Goal: Transaction & Acquisition: Purchase product/service

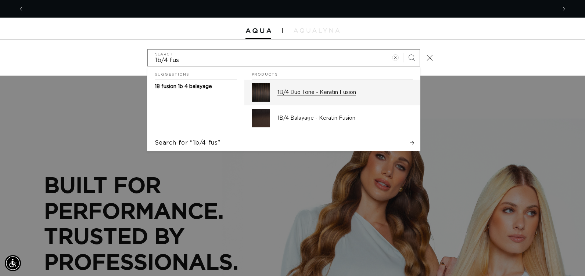
scroll to position [0, 532]
type input "1b/4 fus"
click at [348, 94] on p "1B/4 Duo Tone - Keratin Fusion" at bounding box center [344, 92] width 135 height 7
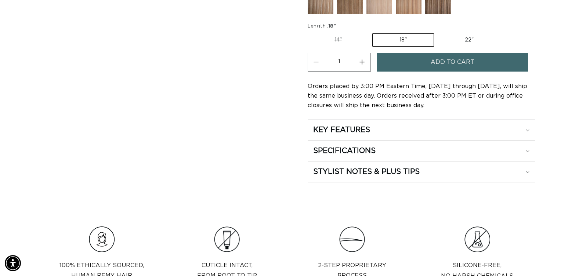
scroll to position [0, 527]
click at [468, 38] on label "22" Variant sold out or unavailable" at bounding box center [469, 40] width 62 height 12
click at [438, 32] on input "22" Variant sold out or unavailable" at bounding box center [438, 32] width 0 height 0
radio input "true"
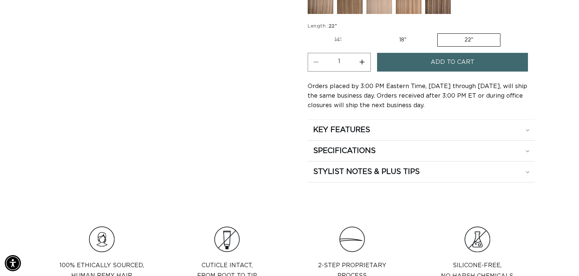
click at [362, 62] on button "Increase quantity for 1B/4 Duo Tone - Keratin Fusion" at bounding box center [362, 62] width 17 height 19
type input "4"
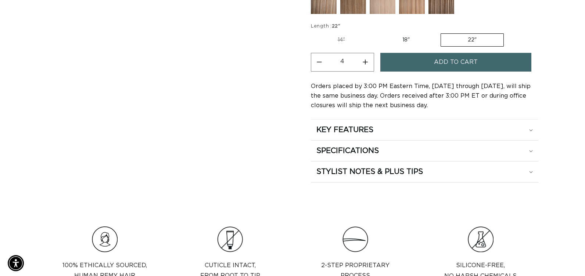
scroll to position [0, 0]
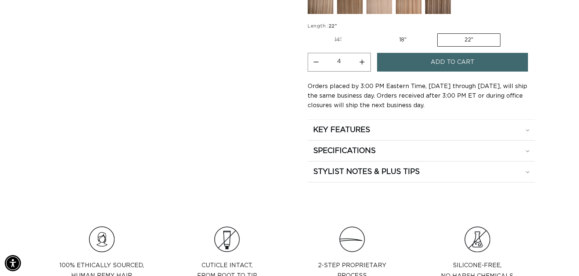
click at [414, 61] on button "Add to cart" at bounding box center [452, 62] width 151 height 19
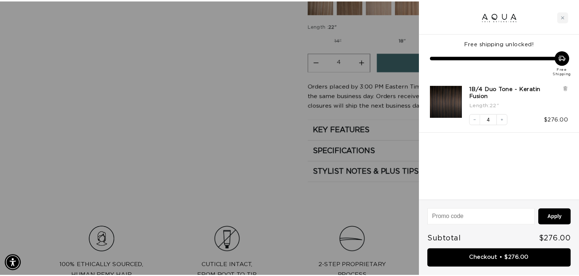
scroll to position [0, 1065]
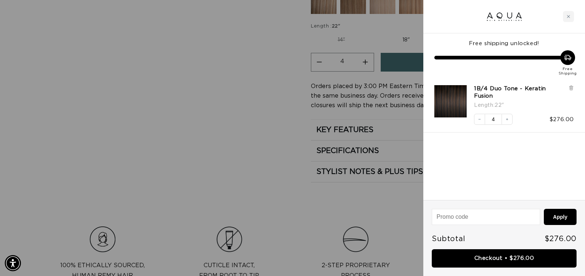
click at [278, 117] on div at bounding box center [292, 138] width 585 height 276
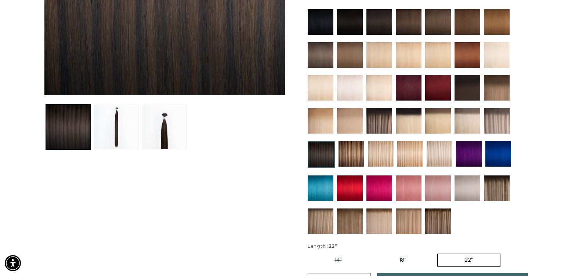
scroll to position [0, 527]
click at [372, 123] on img at bounding box center [379, 121] width 26 height 26
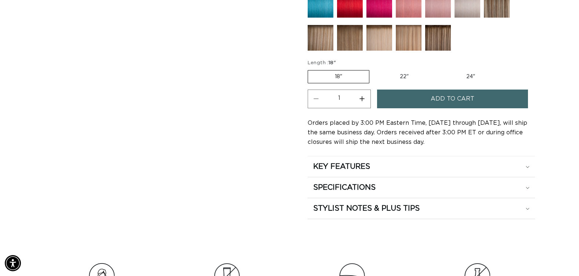
scroll to position [0, 1054]
click at [400, 74] on label "22" Variant sold out or unavailable" at bounding box center [404, 76] width 62 height 12
click at [373, 69] on input "22" Variant sold out or unavailable" at bounding box center [373, 69] width 0 height 0
radio input "true"
click at [361, 100] on button "Increase quantity for Pacific Balayage - Keratin Fusion" at bounding box center [362, 99] width 17 height 19
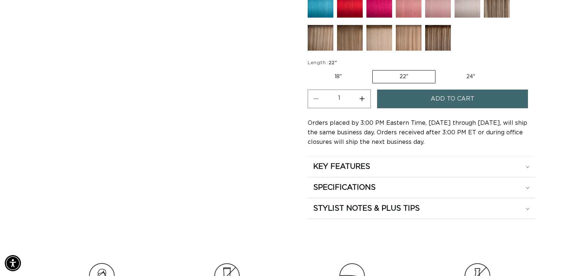
type input "2"
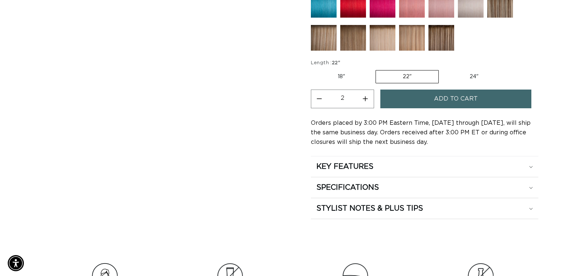
scroll to position [0, 527]
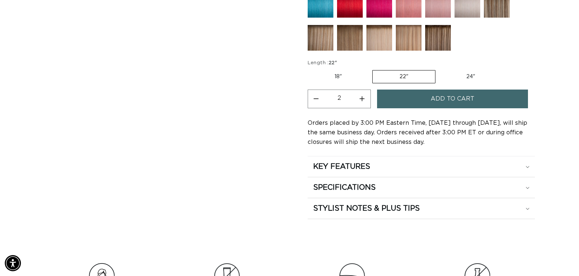
click at [427, 100] on button "Add to cart" at bounding box center [452, 99] width 151 height 19
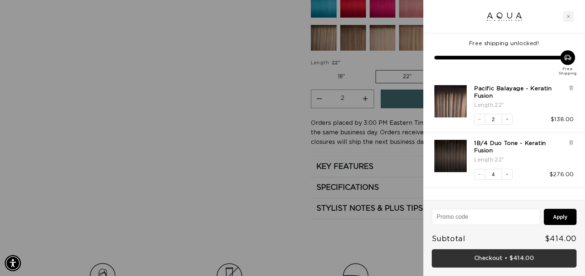
scroll to position [0, 532]
click at [506, 263] on link "Checkout • $414.00" at bounding box center [503, 258] width 145 height 19
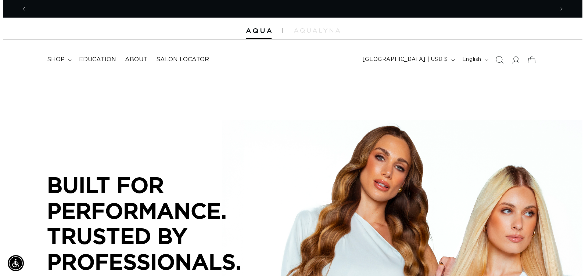
scroll to position [0, 532]
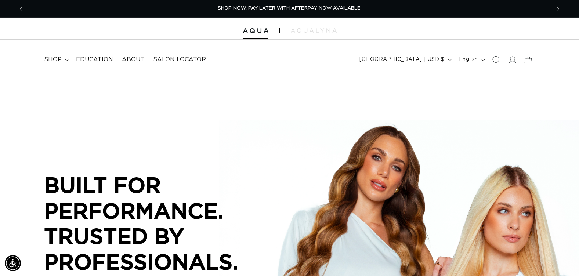
click at [493, 59] on icon "Search" at bounding box center [497, 60] width 8 height 8
click at [493, 59] on icon "Search" at bounding box center [496, 59] width 7 height 7
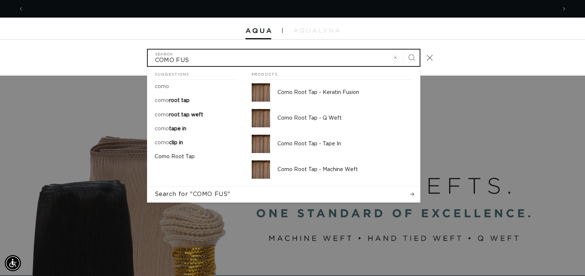
scroll to position [0, 1065]
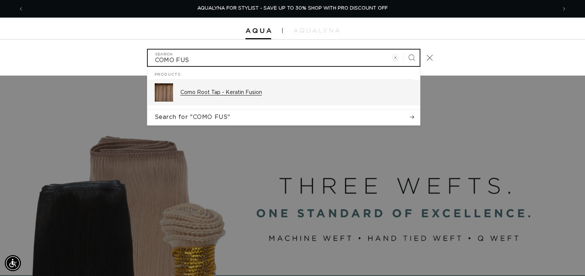
type input "COMO FUS"
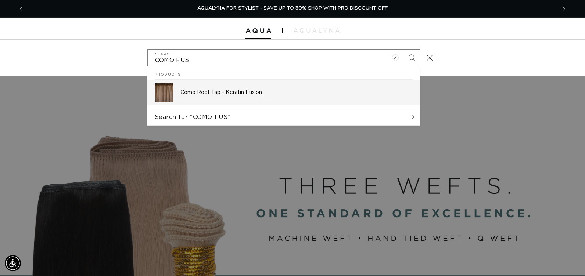
click at [288, 99] on div "Como Root Tap - Keratin Fusion" at bounding box center [296, 92] width 232 height 18
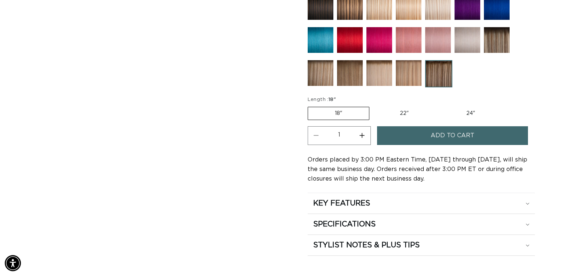
click at [362, 135] on button "Increase quantity for Como Root Tap - Keratin Fusion" at bounding box center [362, 135] width 17 height 19
type input "5"
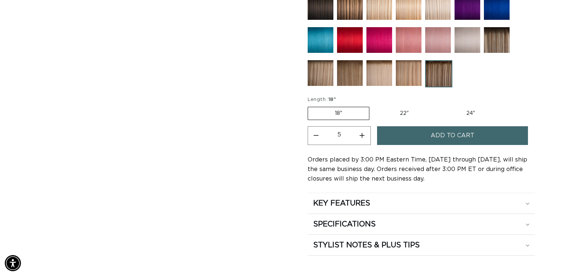
click at [399, 137] on button "Add to cart" at bounding box center [452, 135] width 151 height 19
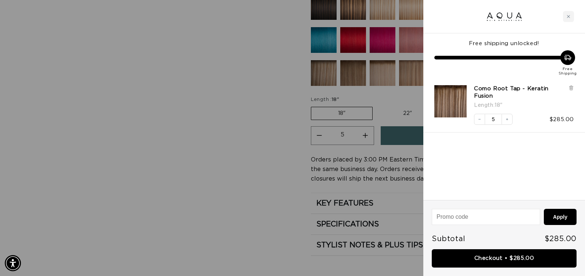
click at [256, 198] on div at bounding box center [292, 138] width 585 height 276
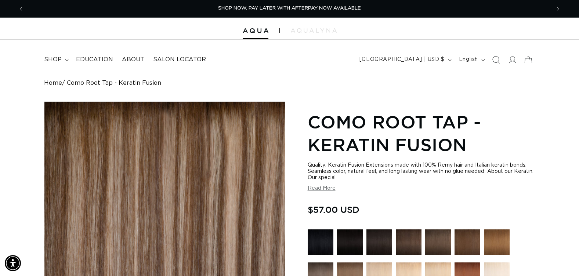
click at [496, 59] on icon "Search" at bounding box center [496, 60] width 8 height 8
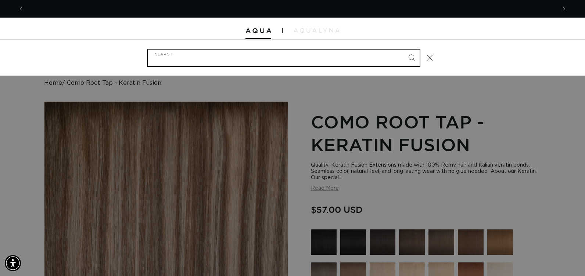
scroll to position [0, 1065]
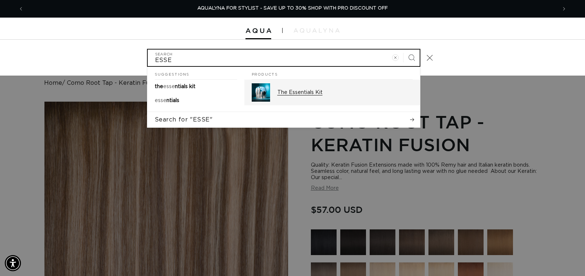
type input "ESSE"
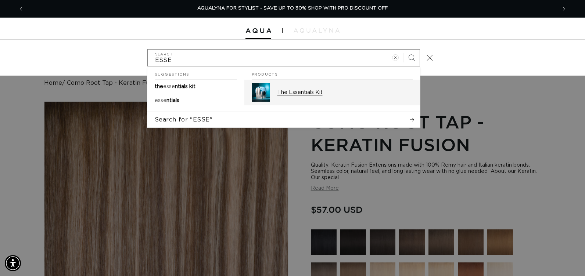
click at [315, 93] on p "The Essentials Kit" at bounding box center [344, 92] width 135 height 7
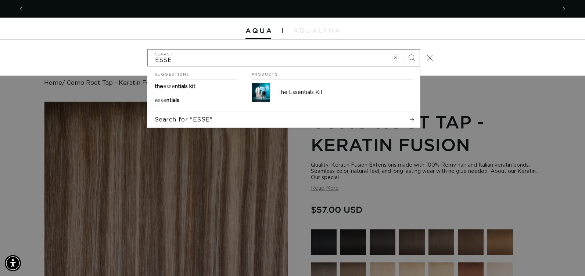
scroll to position [0, 0]
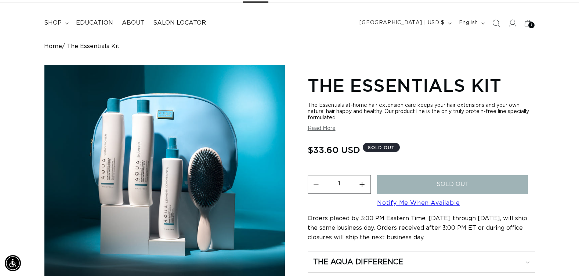
scroll to position [0, 527]
click at [418, 202] on link "Notify Me When Available" at bounding box center [418, 203] width 83 height 6
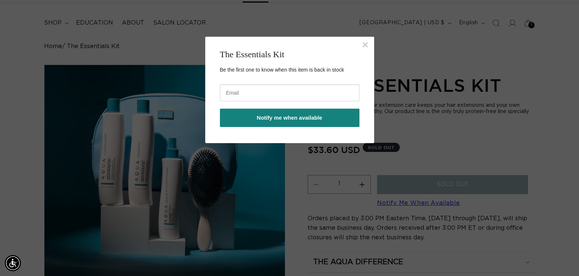
click at [242, 94] on input "email" at bounding box center [290, 92] width 140 height 17
type input "patty@pabeauty.com"
click at [245, 121] on button "Notify me when available" at bounding box center [290, 118] width 140 height 18
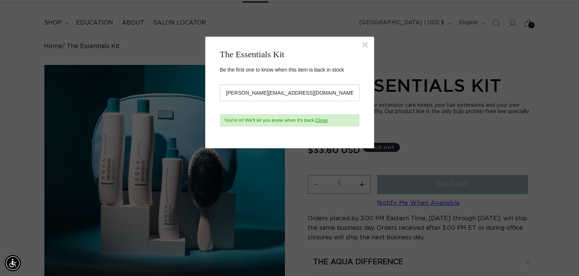
scroll to position [0, 527]
click at [364, 44] on button "×" at bounding box center [365, 44] width 7 height 11
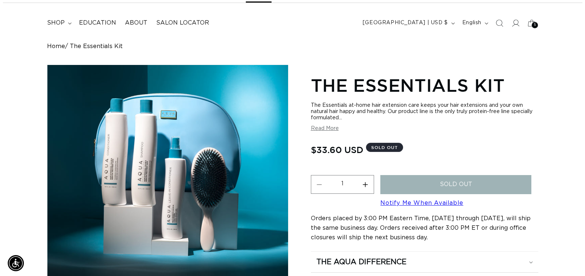
scroll to position [0, 1054]
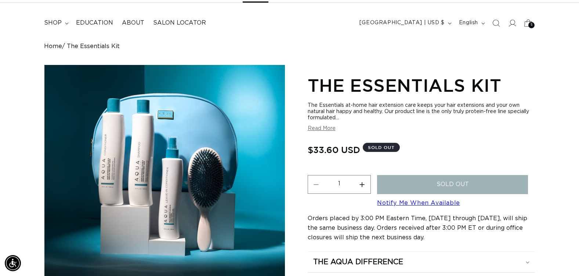
click at [532, 22] on span "5" at bounding box center [532, 25] width 2 height 6
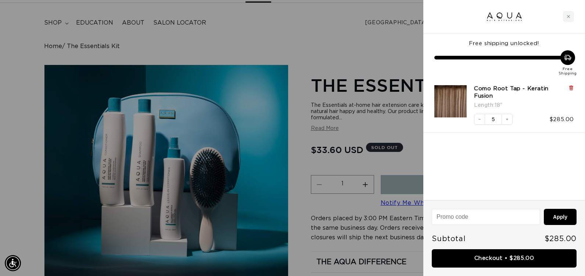
scroll to position [0, 0]
click at [569, 88] on icon at bounding box center [571, 88] width 6 height 6
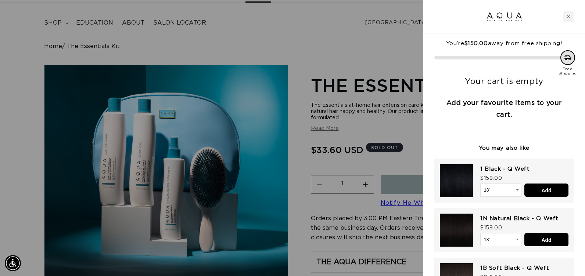
click at [348, 44] on div at bounding box center [292, 138] width 585 height 276
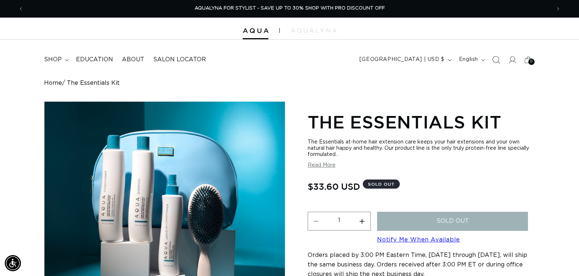
click at [498, 59] on icon "Search" at bounding box center [496, 60] width 8 height 8
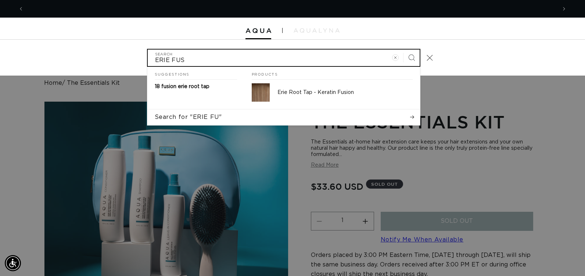
scroll to position [0, 532]
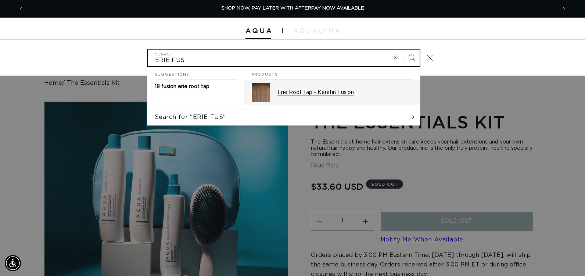
type input "ERIE FUS"
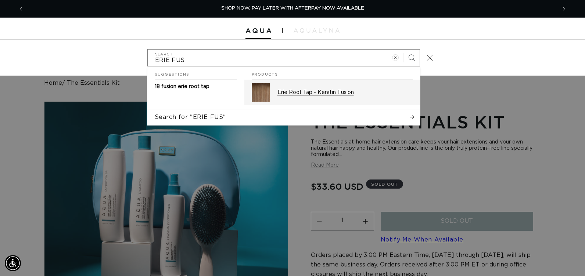
click at [345, 93] on p "Erie Root Tap - Keratin Fusion" at bounding box center [344, 92] width 135 height 7
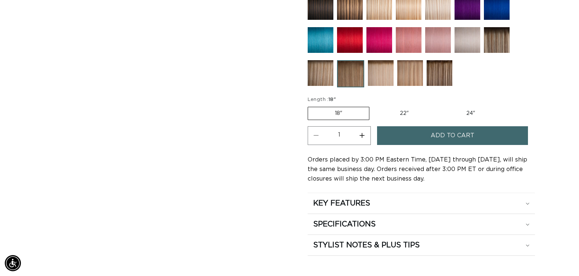
click at [363, 135] on button "Increase quantity for Erie Root Tap - Keratin Fusion" at bounding box center [362, 135] width 17 height 19
type input "2"
click at [403, 140] on button "Add to cart" at bounding box center [452, 135] width 151 height 19
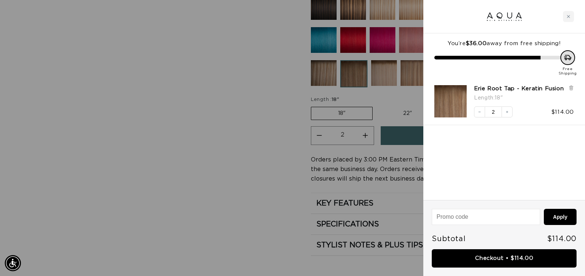
scroll to position [0, 1065]
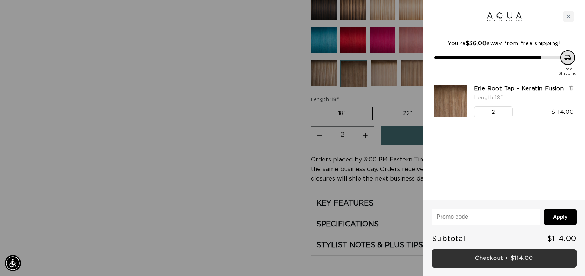
click at [471, 255] on link "Checkout • $114.00" at bounding box center [503, 258] width 145 height 19
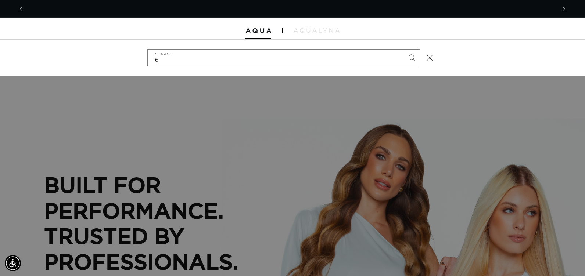
scroll to position [0, 532]
type input "62"
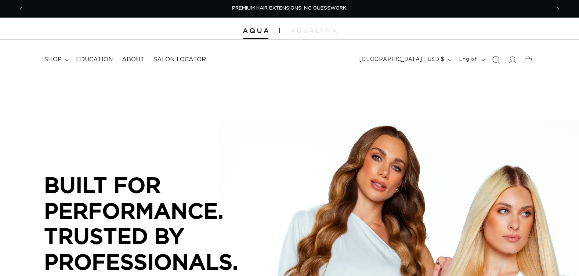
click at [497, 61] on icon "Search" at bounding box center [496, 60] width 8 height 8
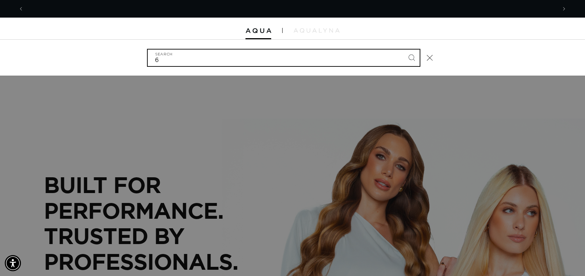
scroll to position [0, 532]
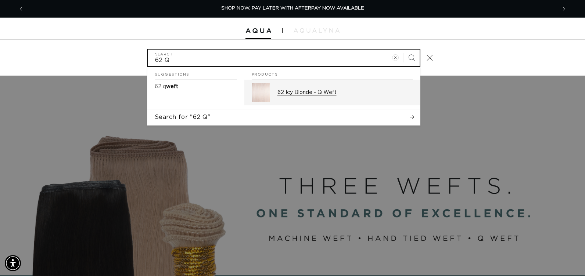
type input "62 Q"
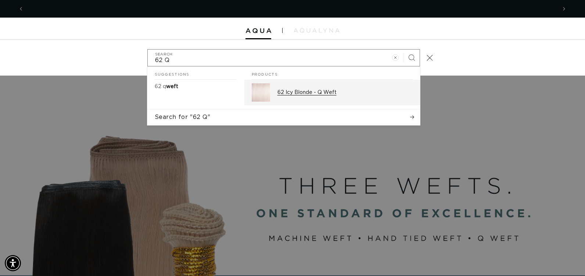
click at [335, 89] on p "62 Icy Blonde - Q Weft" at bounding box center [344, 92] width 135 height 7
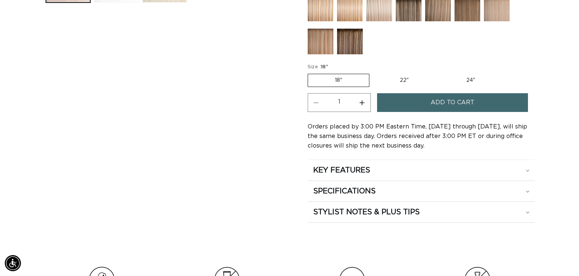
scroll to position [0, 1054]
click at [474, 78] on label "24" Variant sold out or unavailable" at bounding box center [471, 80] width 62 height 12
click at [440, 73] on input "24" Variant sold out or unavailable" at bounding box center [439, 72] width 0 height 0
radio input "true"
click at [366, 106] on button "Increase quantity for 62 Icy Blonde - Q Weft" at bounding box center [362, 102] width 17 height 19
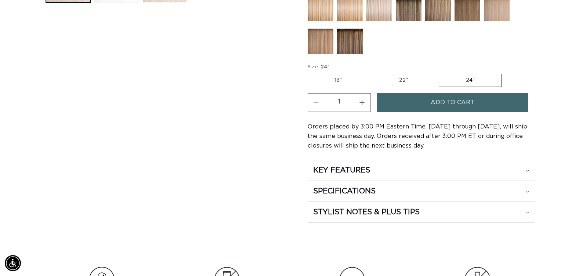
type input "2"
click at [442, 107] on span "Add to cart" at bounding box center [453, 102] width 44 height 19
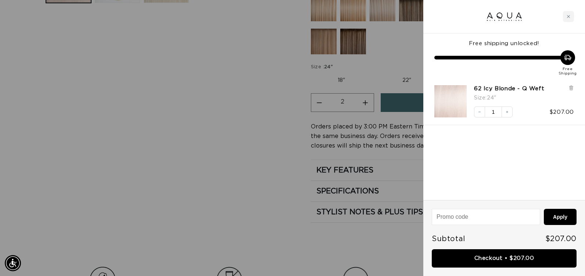
scroll to position [0, 1065]
click at [507, 112] on icon "Increase quantity" at bounding box center [507, 112] width 2 height 2
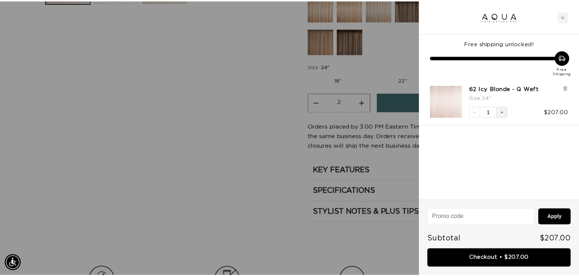
scroll to position [0, 0]
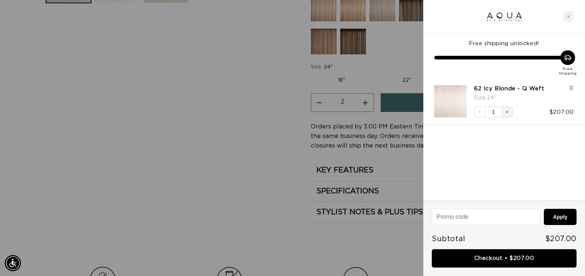
click at [170, 213] on div at bounding box center [292, 138] width 585 height 276
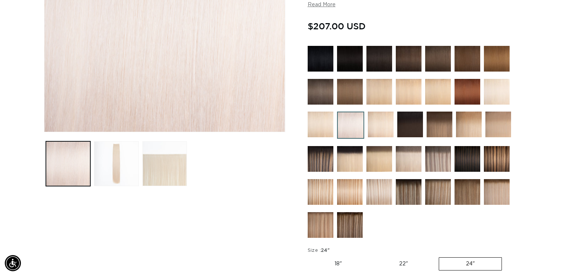
scroll to position [0, 527]
click at [498, 97] on img at bounding box center [497, 92] width 26 height 26
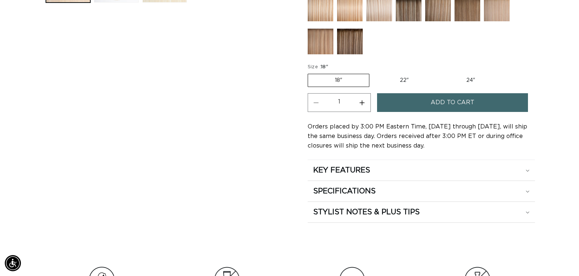
scroll to position [0, 527]
click at [470, 79] on label "24" Variant sold out or unavailable" at bounding box center [471, 80] width 62 height 12
click at [440, 73] on input "24" Variant sold out or unavailable" at bounding box center [439, 72] width 0 height 0
radio input "true"
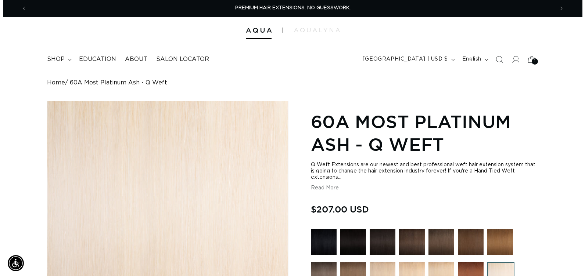
scroll to position [0, 0]
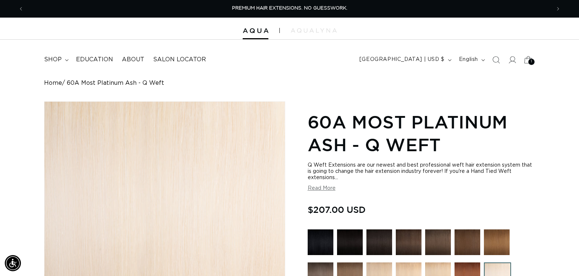
click at [531, 62] on span "1" at bounding box center [531, 62] width 1 height 6
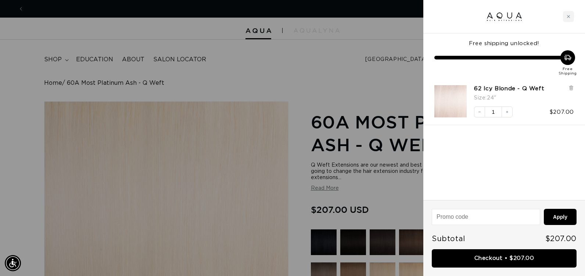
scroll to position [0, 1065]
click at [507, 115] on button "Increase quantity" at bounding box center [506, 111] width 11 height 11
click at [571, 87] on icon at bounding box center [570, 88] width 3 height 4
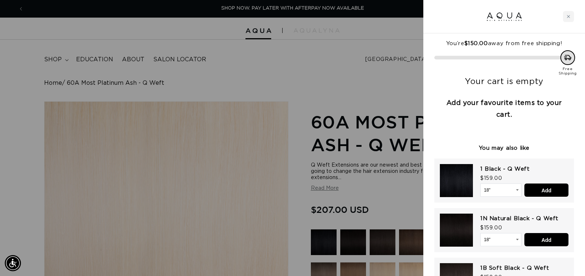
click at [357, 70] on div at bounding box center [292, 138] width 585 height 276
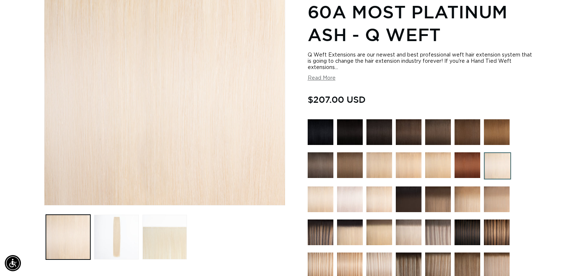
scroll to position [0, 1054]
click at [503, 166] on img at bounding box center [497, 165] width 27 height 27
click at [343, 199] on img at bounding box center [350, 200] width 26 height 26
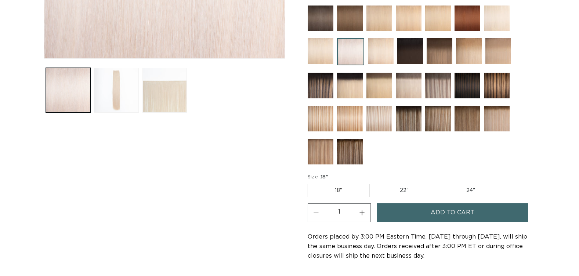
click at [470, 192] on label "24" Variant sold out or unavailable" at bounding box center [471, 190] width 62 height 12
click at [440, 183] on input "24" Variant sold out or unavailable" at bounding box center [439, 182] width 0 height 0
radio input "true"
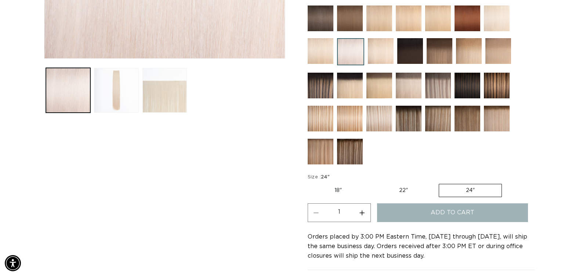
scroll to position [0, 527]
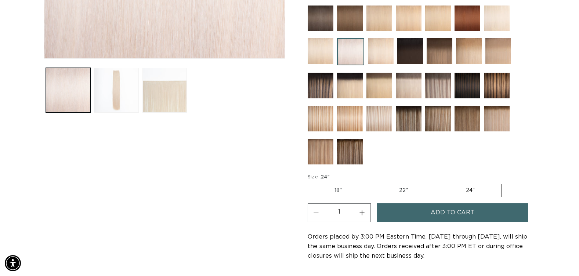
click at [362, 214] on button "Increase quantity for 62 Icy Blonde - Q Weft" at bounding box center [362, 212] width 17 height 19
type input "2"
click at [420, 213] on button "Add to cart" at bounding box center [452, 212] width 151 height 19
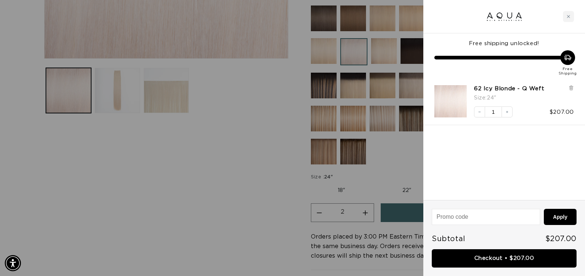
scroll to position [0, 532]
click at [572, 88] on icon at bounding box center [570, 88] width 3 height 4
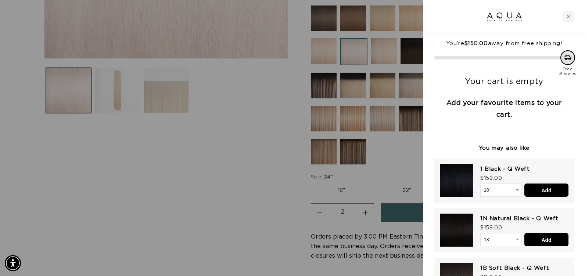
scroll to position [0, 0]
click at [463, 12] on div at bounding box center [504, 16] width 162 height 33
click at [174, 193] on div at bounding box center [292, 138] width 585 height 276
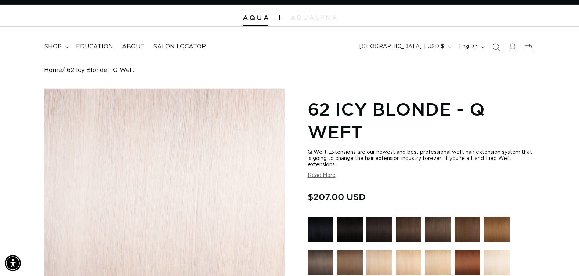
scroll to position [0, 0]
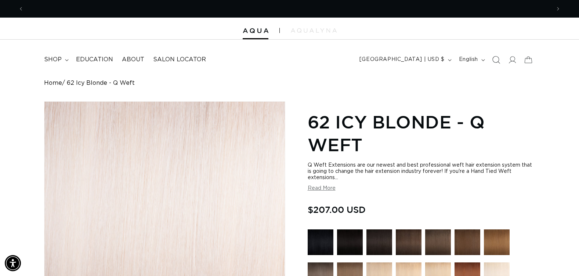
click at [497, 60] on icon "Search" at bounding box center [496, 60] width 8 height 8
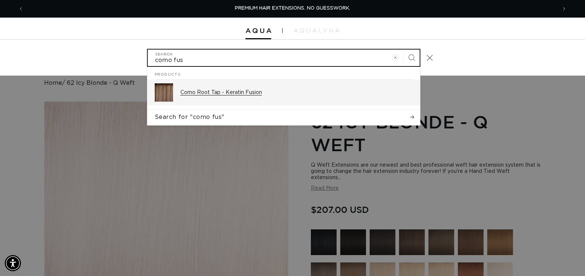
type input "como fus"
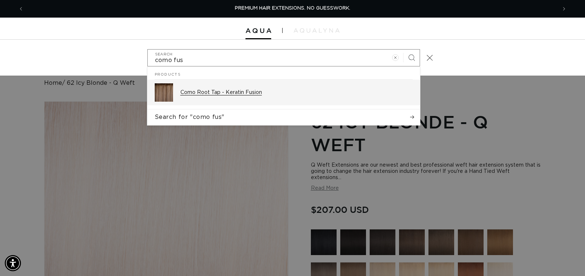
click at [199, 89] on p "Como Root Tap - Keratin Fusion" at bounding box center [296, 92] width 232 height 7
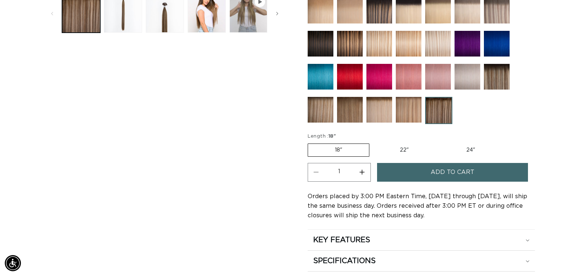
scroll to position [0, 527]
click at [363, 173] on button "Increase quantity for Como Root Tap - Keratin Fusion" at bounding box center [362, 172] width 17 height 19
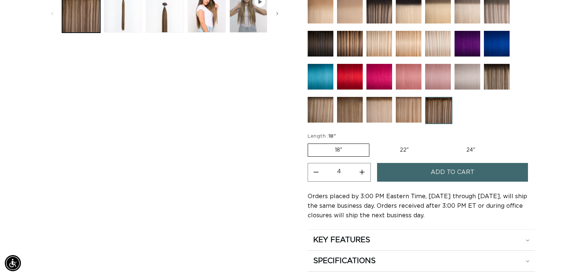
type input "5"
click at [398, 174] on button "Add to cart" at bounding box center [452, 172] width 151 height 19
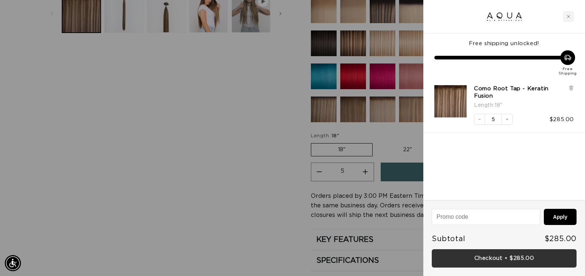
scroll to position [0, 532]
click at [489, 256] on link "Checkout • $285.00" at bounding box center [503, 258] width 145 height 19
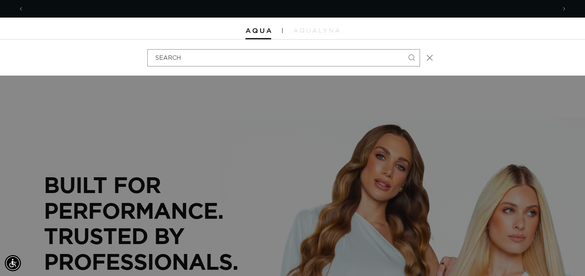
scroll to position [0, 532]
type input "6"
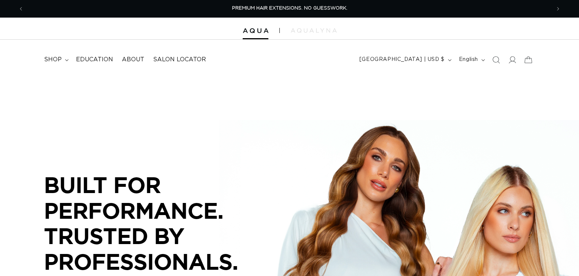
click at [495, 60] on icon "Search" at bounding box center [495, 59] width 7 height 7
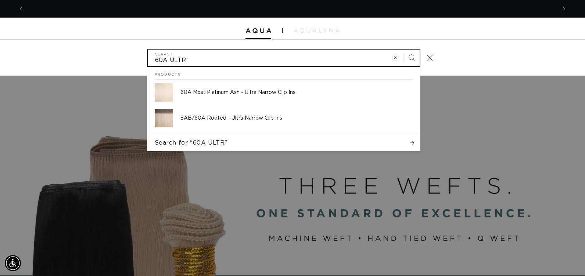
scroll to position [0, 1065]
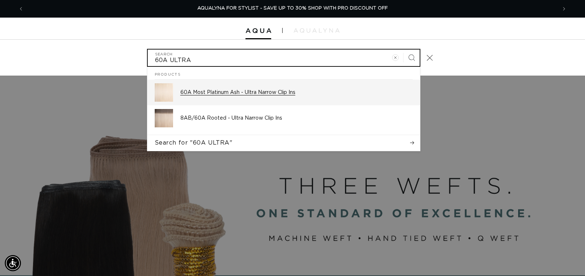
type input "60A ULTRA"
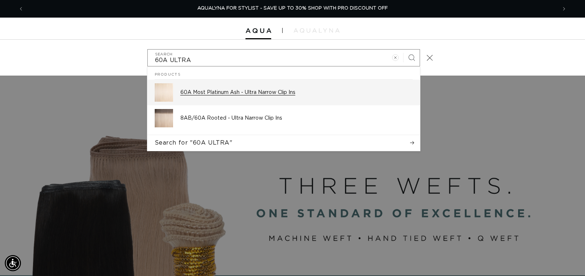
click at [300, 94] on p "60A Most Platinum Ash - Ultra Narrow Clip Ins" at bounding box center [296, 92] width 232 height 7
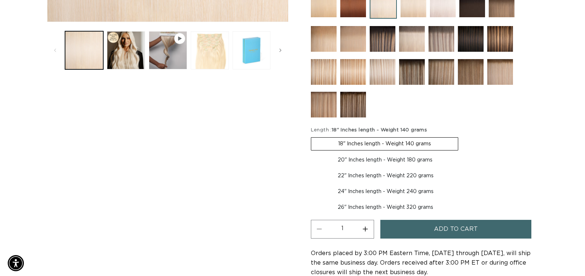
scroll to position [0, 527]
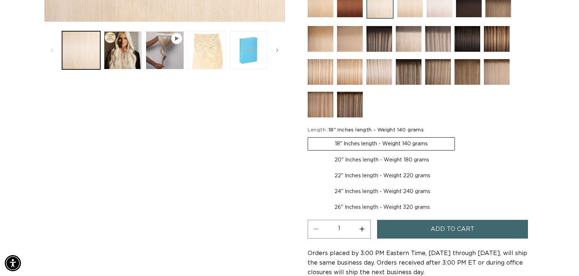
click at [412, 223] on button "Add to cart" at bounding box center [452, 229] width 151 height 19
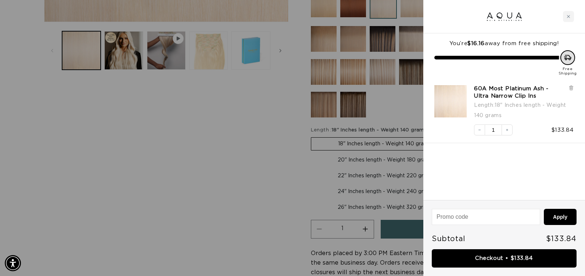
scroll to position [0, 1065]
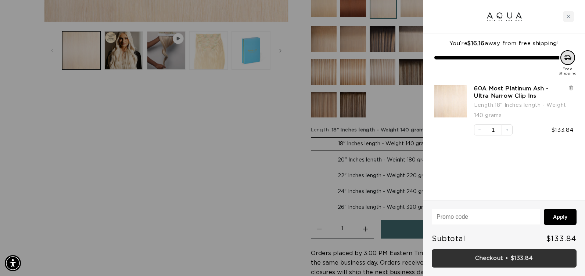
click at [465, 258] on link "Checkout • $133.84" at bounding box center [503, 258] width 145 height 19
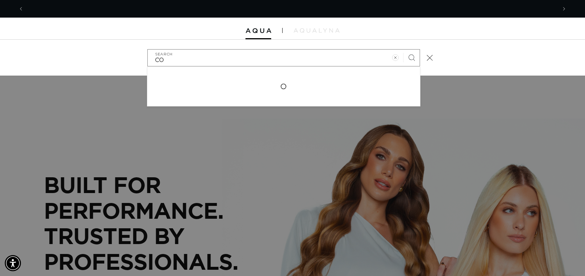
scroll to position [0, 532]
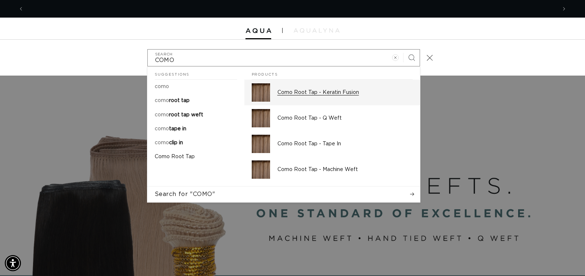
type input "COMO"
click at [350, 91] on p "Como Root Tap - Keratin Fusion" at bounding box center [344, 92] width 135 height 7
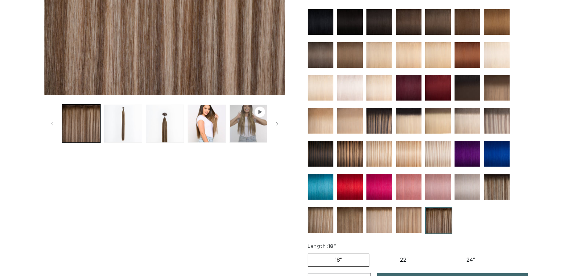
scroll to position [330, 0]
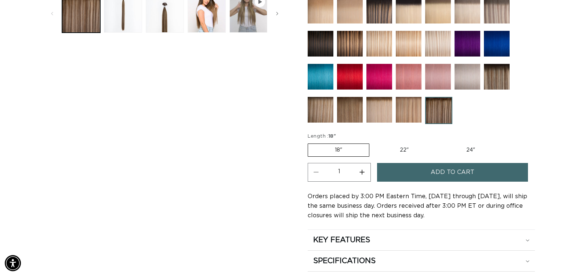
click at [415, 173] on button "Add to cart" at bounding box center [452, 172] width 151 height 19
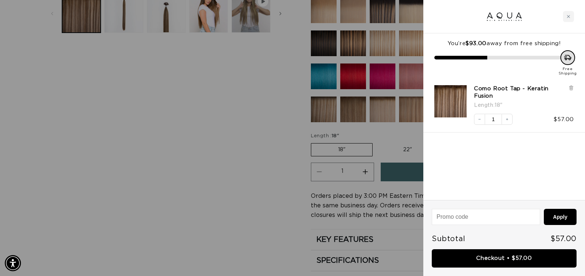
scroll to position [0, 0]
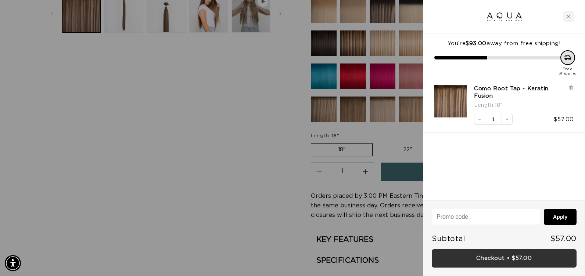
click at [464, 255] on link "Checkout • $57.00" at bounding box center [503, 258] width 145 height 19
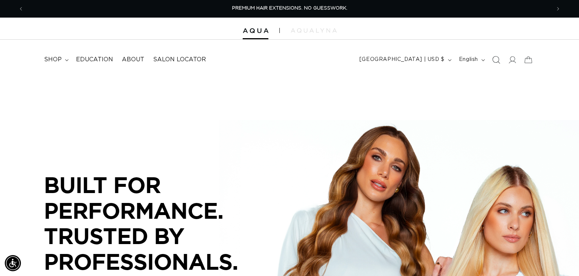
click at [496, 58] on icon "Search" at bounding box center [496, 60] width 8 height 8
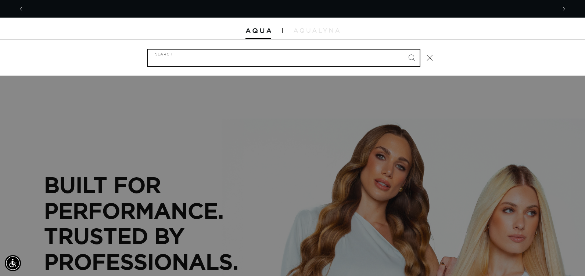
scroll to position [0, 532]
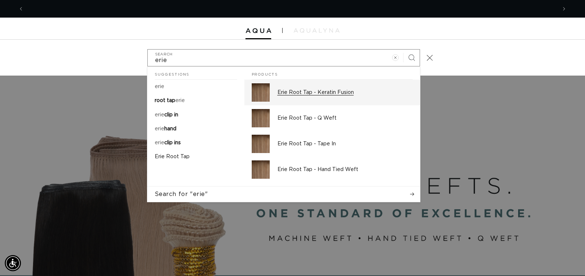
scroll to position [0, 1065]
type input "erie"
click at [313, 95] on p "Erie Root Tap - Keratin Fusion" at bounding box center [344, 92] width 135 height 7
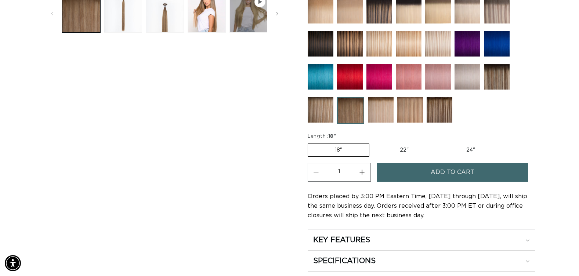
scroll to position [0, 527]
click at [406, 149] on label "22" Variant sold out or unavailable" at bounding box center [404, 150] width 62 height 12
click at [373, 142] on input "22" Variant sold out or unavailable" at bounding box center [373, 142] width 0 height 0
radio input "true"
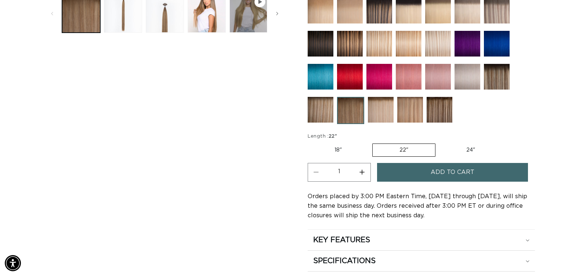
click at [364, 173] on button "Increase quantity for Erie Root Tap - Keratin Fusion" at bounding box center [362, 172] width 17 height 19
type input "3"
click at [403, 174] on button "Add to cart" at bounding box center [452, 172] width 151 height 19
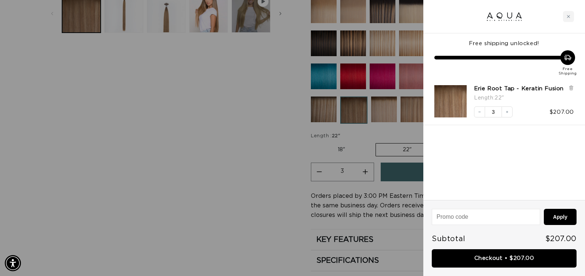
scroll to position [0, 532]
click at [249, 205] on div at bounding box center [292, 138] width 585 height 276
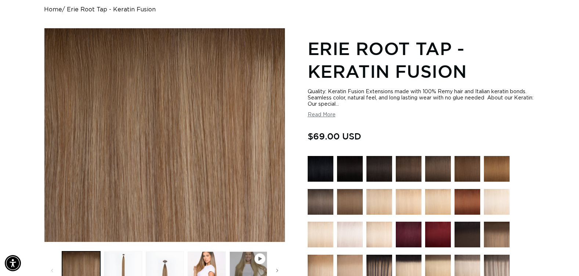
scroll to position [0, 0]
click at [431, 169] on img at bounding box center [438, 169] width 26 height 26
click at [464, 166] on img at bounding box center [468, 169] width 26 height 26
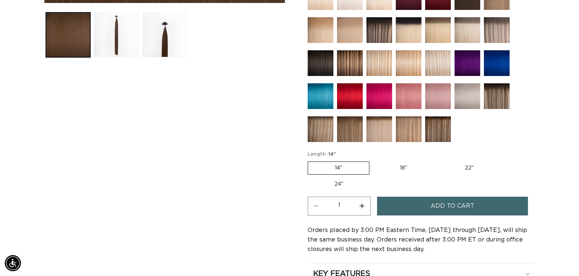
scroll to position [330, 0]
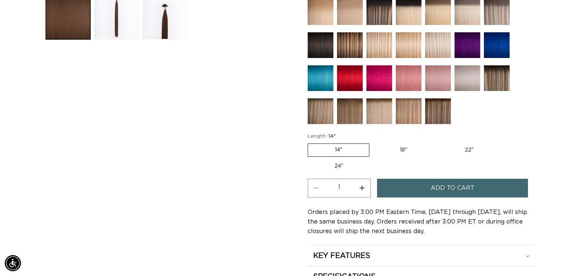
click at [470, 148] on label "22" Variant sold out or unavailable" at bounding box center [469, 150] width 62 height 12
click at [438, 142] on input "22" Variant sold out or unavailable" at bounding box center [438, 142] width 0 height 0
radio input "true"
click at [360, 188] on button "Increase quantity for 4 Medium Brown - Keratin Fusion" at bounding box center [362, 188] width 17 height 19
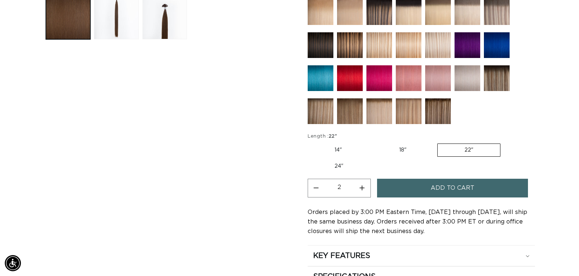
click at [360, 188] on button "Increase quantity for 4 Medium Brown - Keratin Fusion" at bounding box center [362, 188] width 17 height 19
type input "3"
click at [401, 189] on button "Add to cart" at bounding box center [452, 188] width 151 height 19
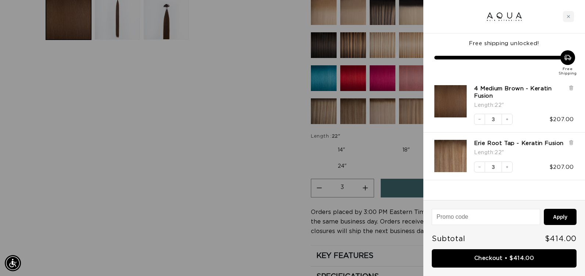
scroll to position [0, 1065]
click at [482, 169] on button "Decrease quantity" at bounding box center [479, 167] width 11 height 11
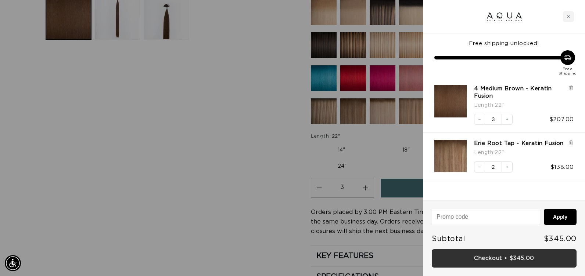
click at [487, 257] on link "Checkout • $345.00" at bounding box center [503, 258] width 145 height 19
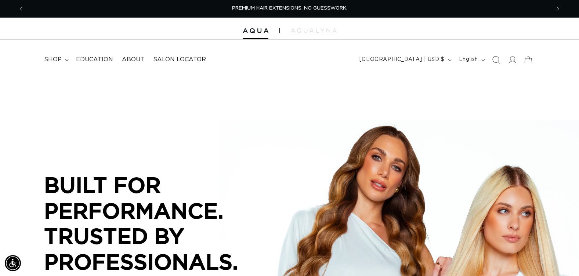
click at [496, 60] on icon "Search" at bounding box center [496, 60] width 8 height 8
click at [498, 60] on icon "Search" at bounding box center [496, 60] width 8 height 8
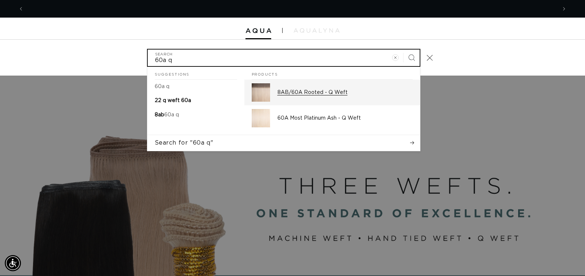
scroll to position [0, 1065]
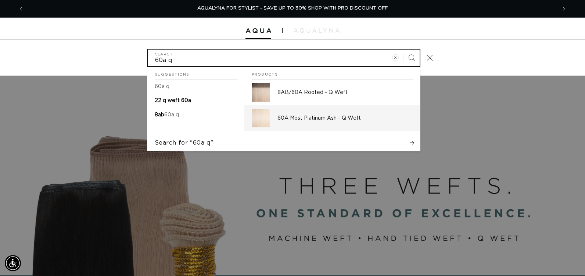
type input "60a q"
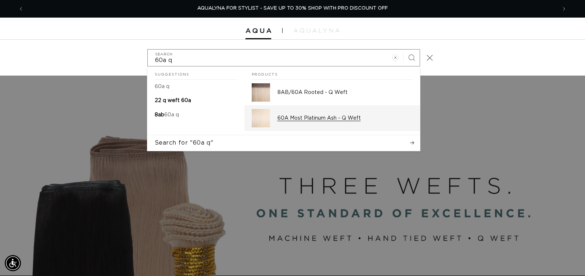
click at [335, 119] on p "60A Most Platinum Ash - Q Weft" at bounding box center [344, 118] width 135 height 7
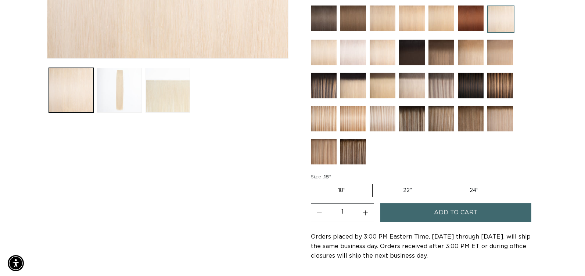
scroll to position [0, 527]
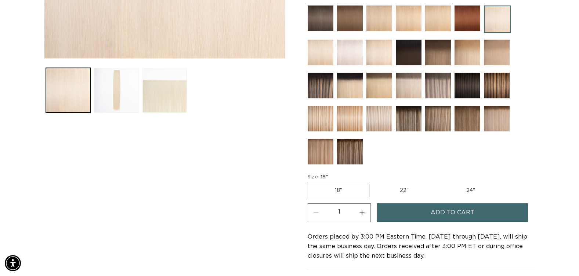
click at [469, 192] on label "24" Variant sold out or unavailable" at bounding box center [471, 190] width 62 height 12
click at [440, 183] on input "24" Variant sold out or unavailable" at bounding box center [439, 182] width 0 height 0
radio input "true"
click at [361, 213] on button "Increase quantity for 60A Most Platinum Ash - Q Weft" at bounding box center [362, 212] width 17 height 19
type input "2"
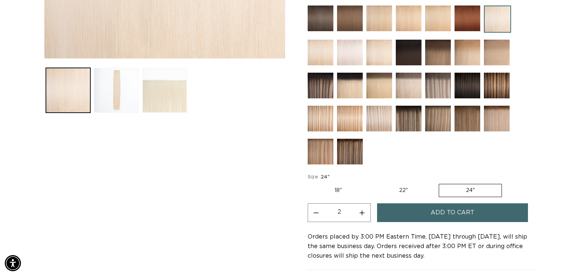
click at [412, 212] on button "Add to cart" at bounding box center [452, 212] width 151 height 19
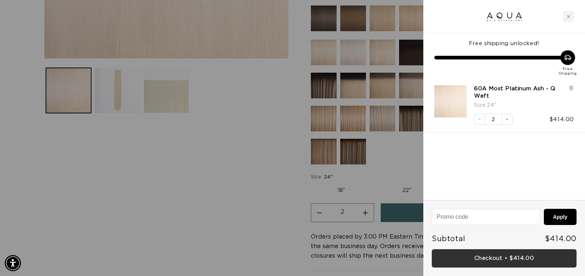
click at [482, 255] on link "Checkout • $414.00" at bounding box center [503, 258] width 145 height 19
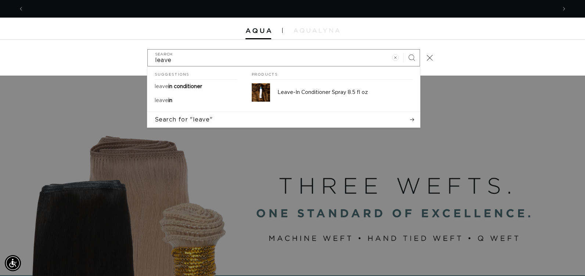
scroll to position [0, 1065]
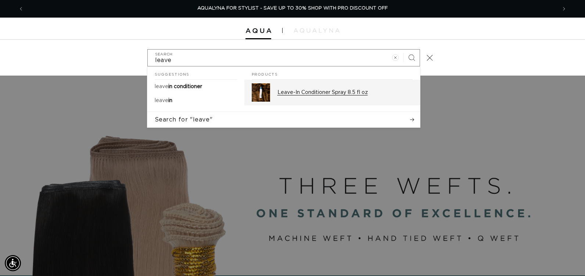
type input "leave"
click at [343, 91] on p "Leave-In Conditioner Spray 8.5 fl oz" at bounding box center [344, 92] width 135 height 7
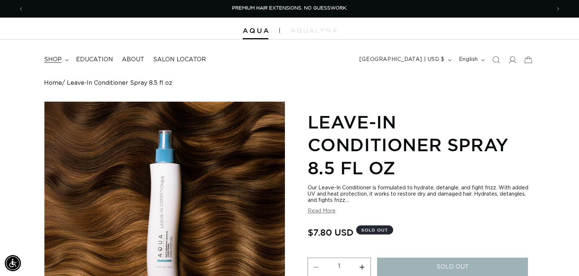
click at [65, 61] on icon at bounding box center [67, 60] width 4 height 2
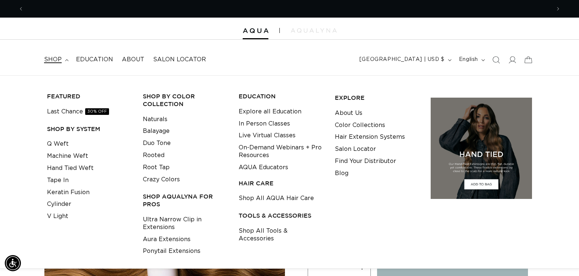
scroll to position [0, 527]
click at [498, 59] on icon "Search" at bounding box center [496, 60] width 8 height 8
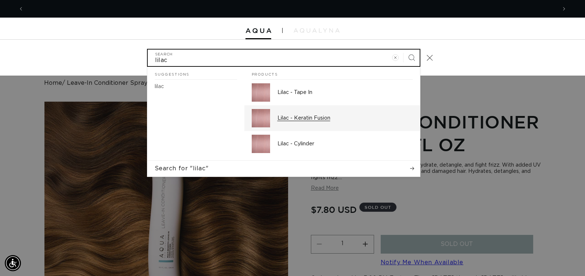
scroll to position [0, 0]
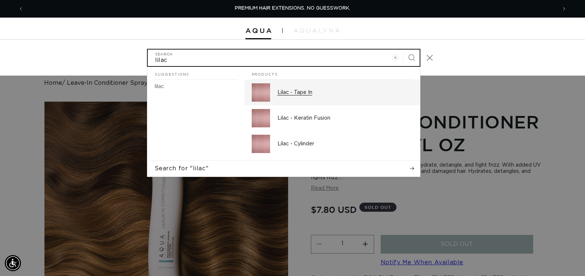
type input "lilac"
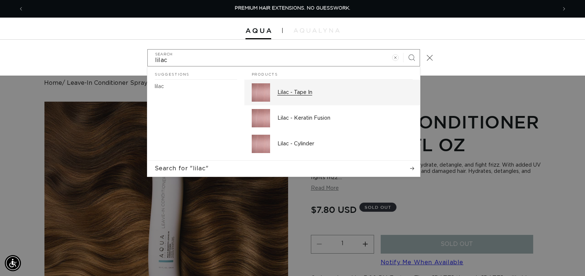
click at [304, 94] on p "Lilac - Tape In" at bounding box center [344, 92] width 135 height 7
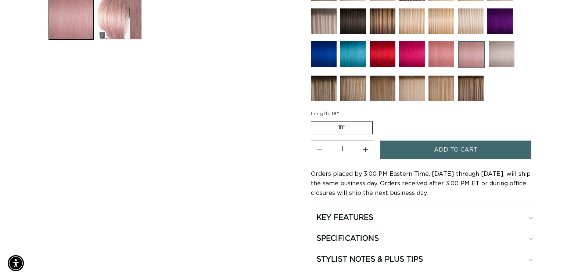
scroll to position [330, 0]
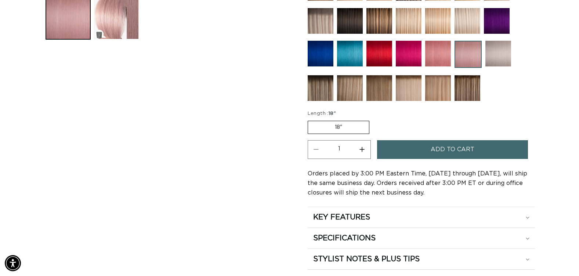
click at [417, 148] on button "Add to cart" at bounding box center [452, 149] width 151 height 19
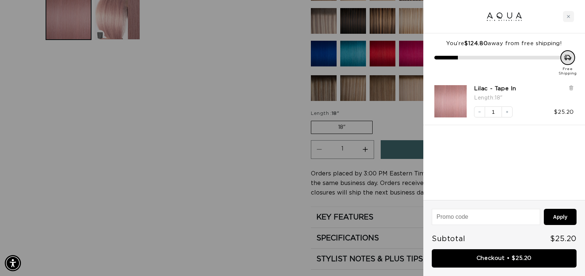
scroll to position [0, 532]
click at [244, 138] on div at bounding box center [292, 138] width 585 height 276
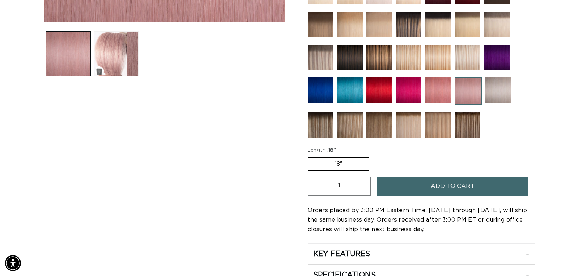
scroll to position [0, 0]
click at [408, 92] on img at bounding box center [409, 90] width 26 height 26
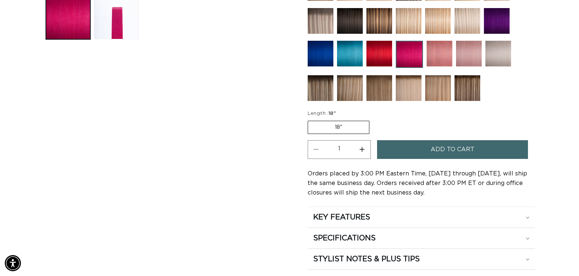
click at [446, 151] on span "Add to cart" at bounding box center [453, 149] width 44 height 19
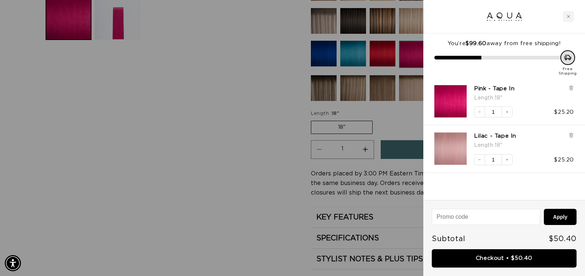
click at [256, 136] on div at bounding box center [292, 138] width 585 height 276
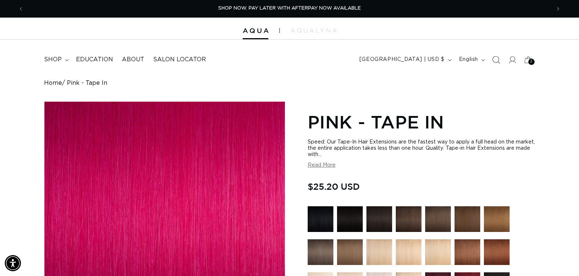
click at [496, 59] on icon "Search" at bounding box center [496, 60] width 8 height 8
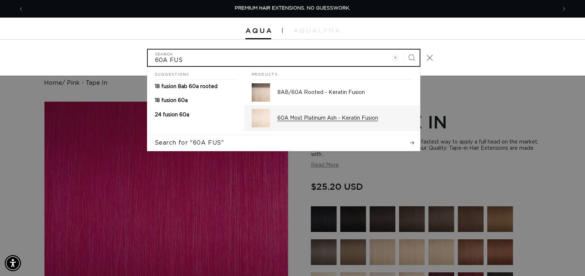
type input "60A FUS"
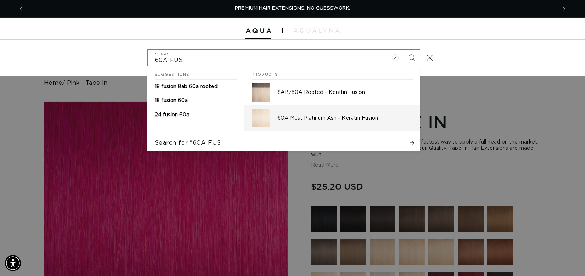
click at [369, 121] on p "60A Most Platinum Ash - Keratin Fusion" at bounding box center [344, 118] width 135 height 7
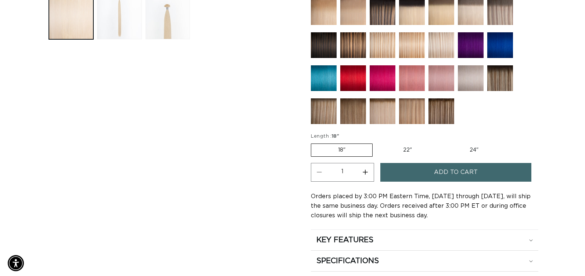
scroll to position [0, 527]
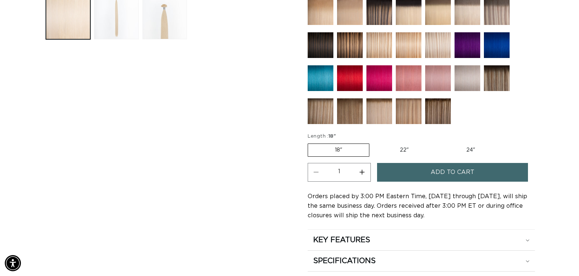
click at [422, 173] on button "Add to cart" at bounding box center [452, 172] width 151 height 19
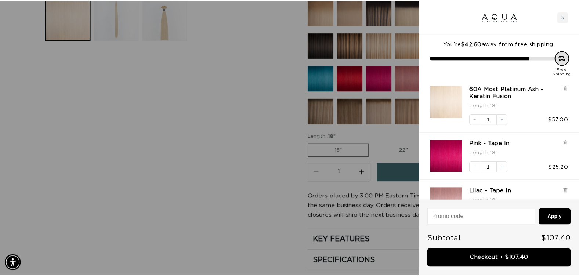
scroll to position [0, 1065]
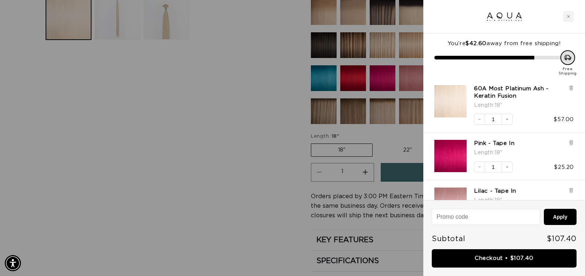
click at [199, 186] on div at bounding box center [292, 138] width 585 height 276
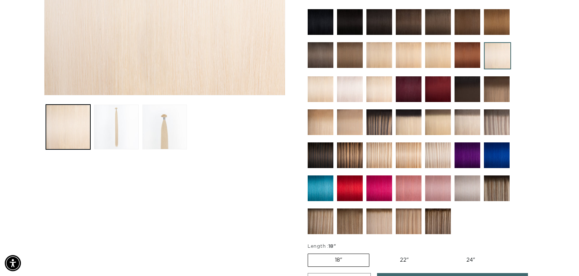
scroll to position [0, 1054]
click at [409, 157] on img at bounding box center [409, 155] width 26 height 26
click at [342, 128] on img at bounding box center [350, 122] width 26 height 26
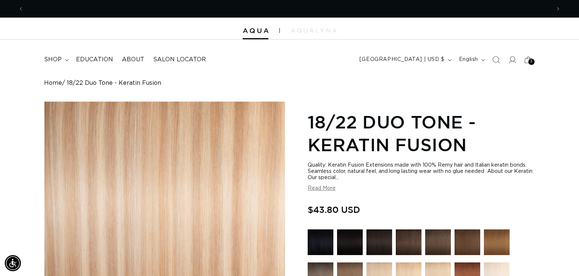
scroll to position [0, 527]
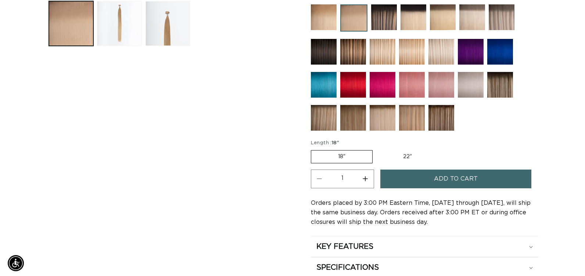
scroll to position [367, 0]
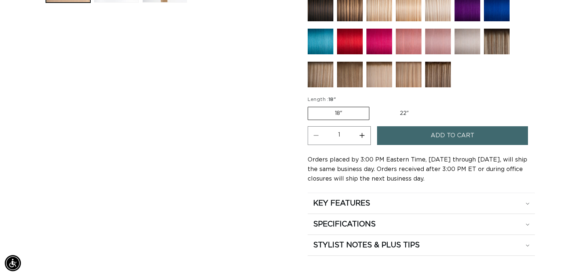
click at [359, 135] on button "Increase quantity for 18/22 Balayage - Keratin Fusion" at bounding box center [362, 135] width 17 height 19
type input "2"
click at [395, 135] on button "Add to cart" at bounding box center [452, 135] width 151 height 19
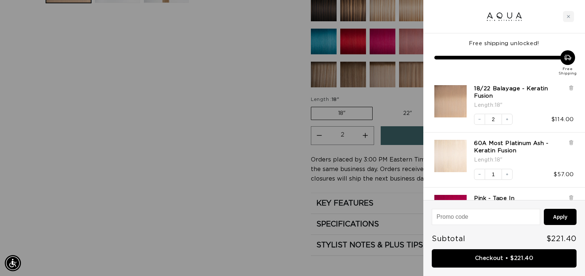
scroll to position [0, 1065]
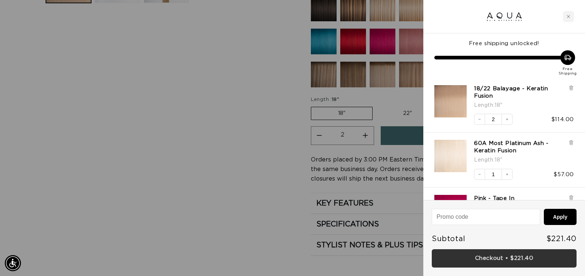
click at [469, 252] on link "Checkout • $221.40" at bounding box center [503, 258] width 145 height 19
